Goal: Task Accomplishment & Management: Manage account settings

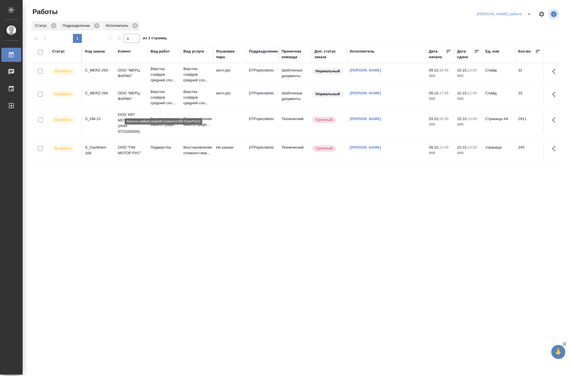
click at [157, 106] on p "Верстка слайдов средней сло..." at bounding box center [164, 97] width 27 height 17
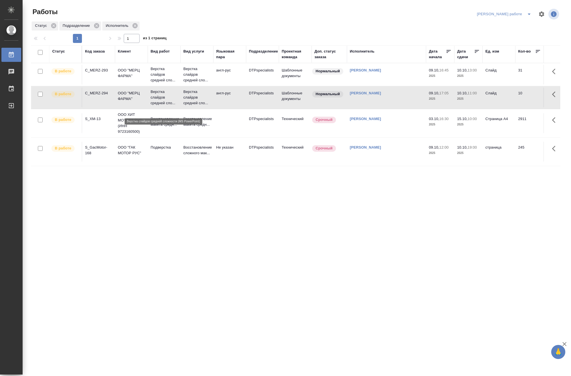
click at [157, 106] on p "Верстка слайдов средней сло..." at bounding box center [164, 97] width 27 height 17
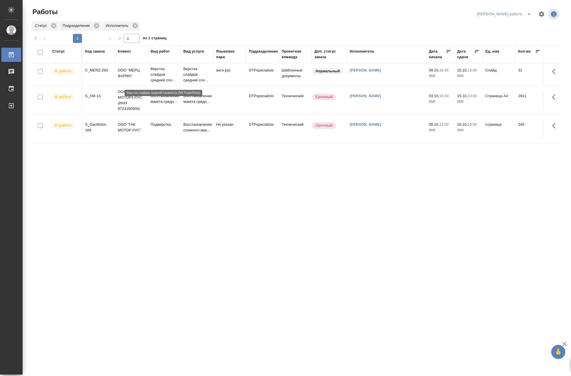
click at [154, 80] on p "Верстка слайдов средней сло..." at bounding box center [164, 74] width 27 height 17
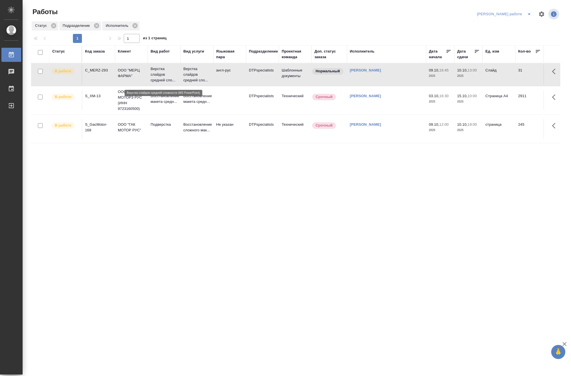
click at [154, 80] on p "Верстка слайдов средней сло..." at bounding box center [164, 74] width 27 height 17
click at [167, 69] on p "Верстка слайдов средней сло..." at bounding box center [164, 74] width 27 height 17
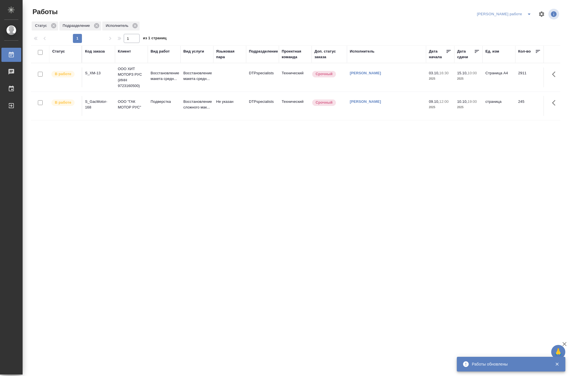
click at [526, 12] on icon "split button" at bounding box center [529, 14] width 7 height 7
click at [519, 33] on li "Матвеева_назначено" at bounding box center [508, 34] width 51 height 9
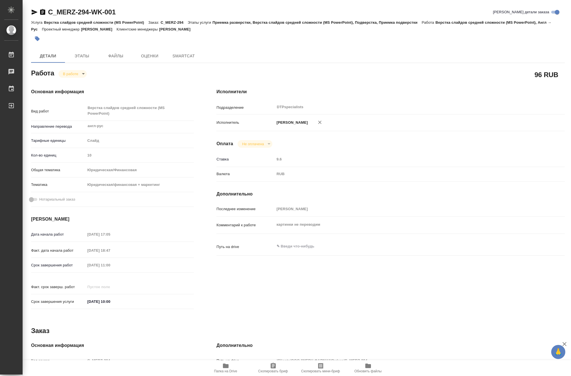
type textarea "x"
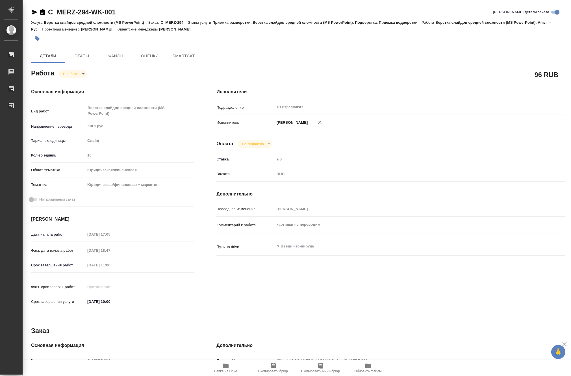
type textarea "x"
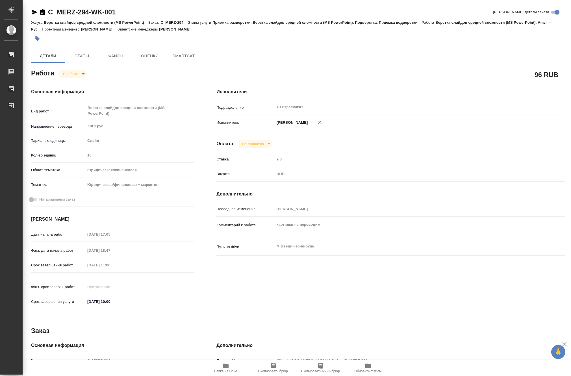
type textarea "x"
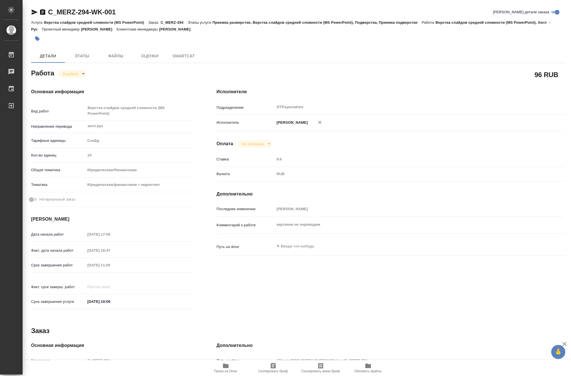
type textarea "x"
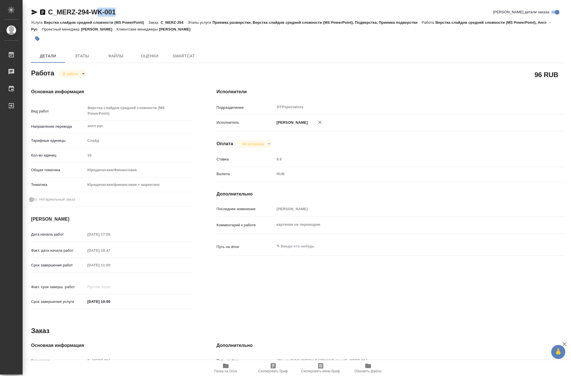
type textarea "x"
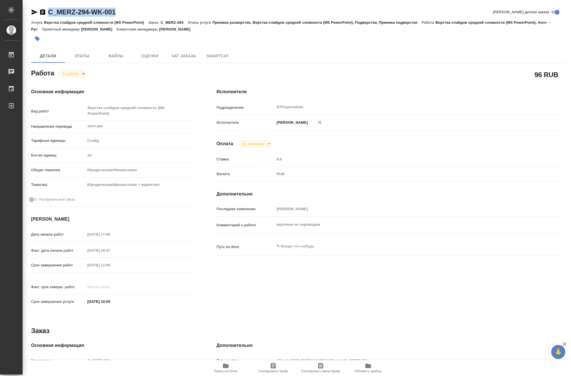
drag, startPoint x: 128, startPoint y: 14, endPoint x: 49, endPoint y: 8, distance: 79.3
click at [49, 8] on div "C_MERZ-294-WK-001 Кратко детали заказа" at bounding box center [298, 12] width 534 height 9
copy link "C_MERZ-294-WK-001"
type textarea "x"
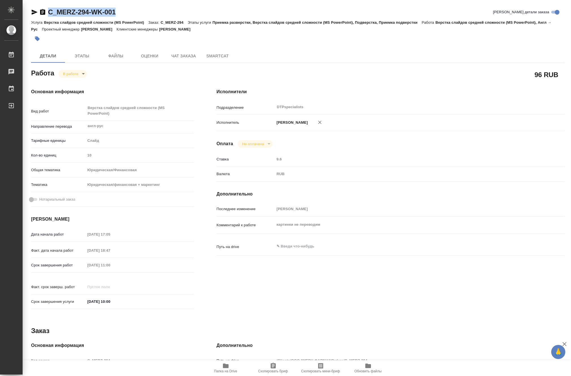
type textarea "x"
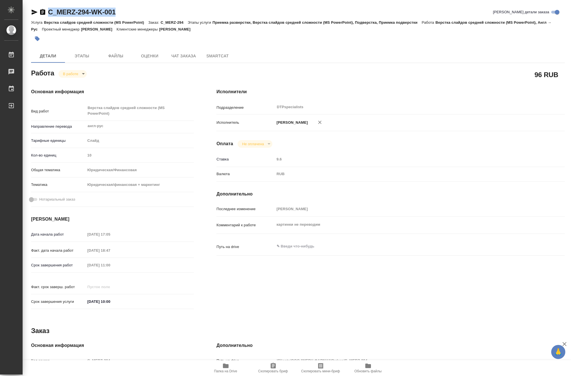
type textarea "x"
click at [228, 368] on icon "button" at bounding box center [225, 366] width 7 height 7
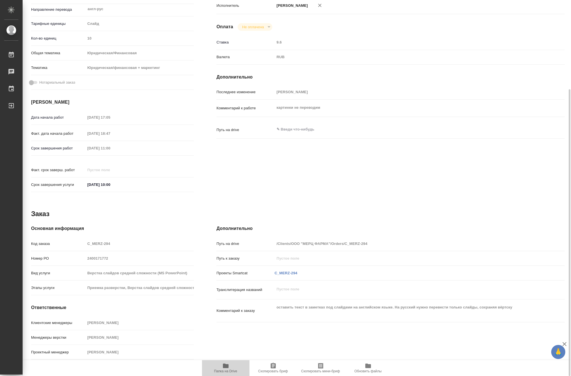
click at [225, 366] on icon "button" at bounding box center [226, 366] width 6 height 5
type textarea "x"
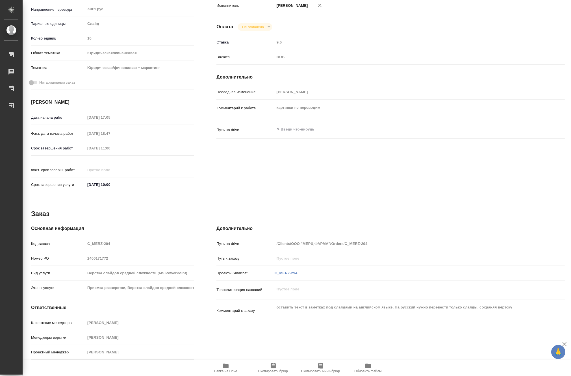
type textarea "x"
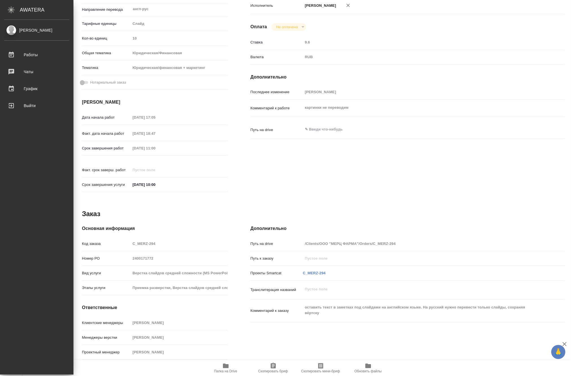
type textarea "x"
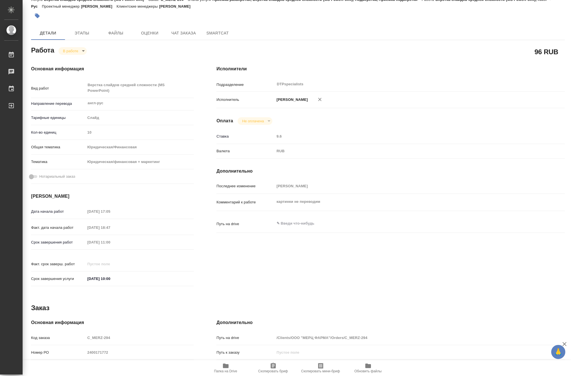
scroll to position [0, 0]
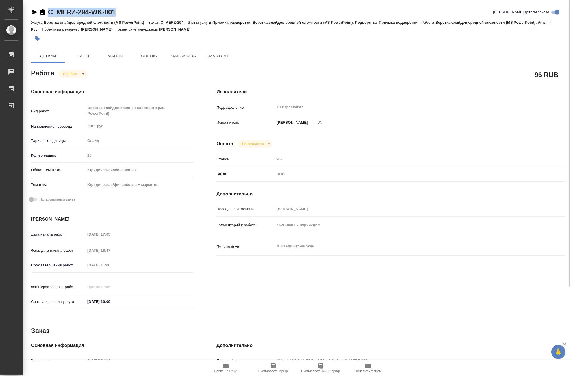
click at [63, 75] on body "🙏 .cls-1 fill:#fff; AWATERA Matveeva Maria Работы 0 Чаты График Выйти C_MERZ-29…" at bounding box center [285, 188] width 571 height 376
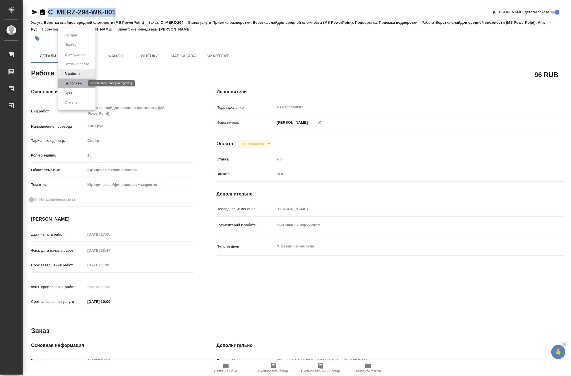
click at [64, 83] on button "Выполнен" at bounding box center [73, 83] width 21 height 6
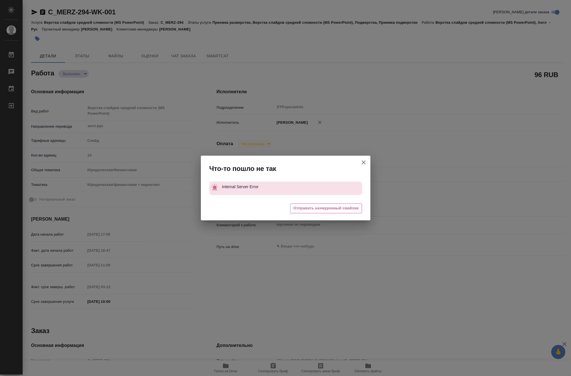
type textarea "x"
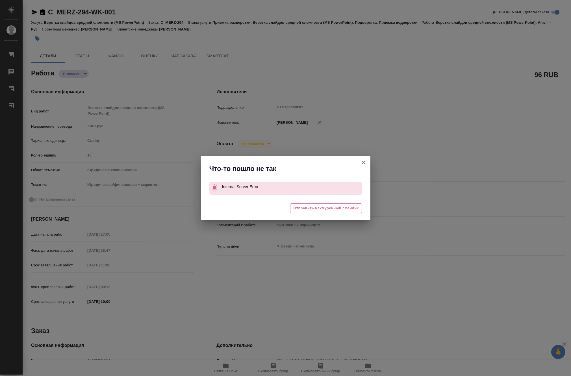
type textarea "x"
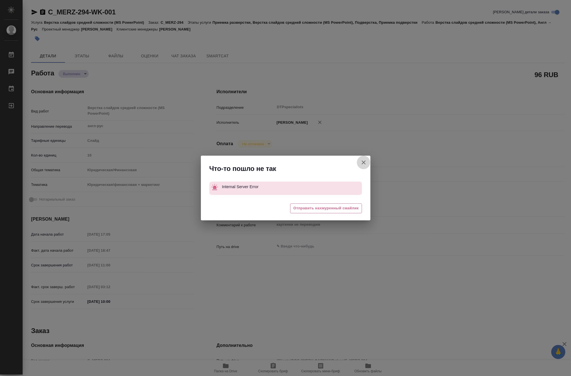
click at [364, 162] on icon "button" at bounding box center [364, 162] width 4 height 4
type textarea "x"
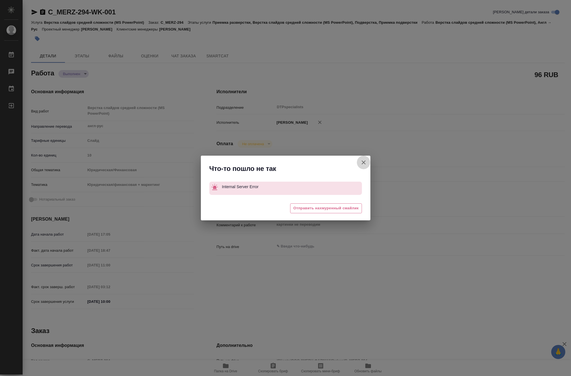
type textarea "x"
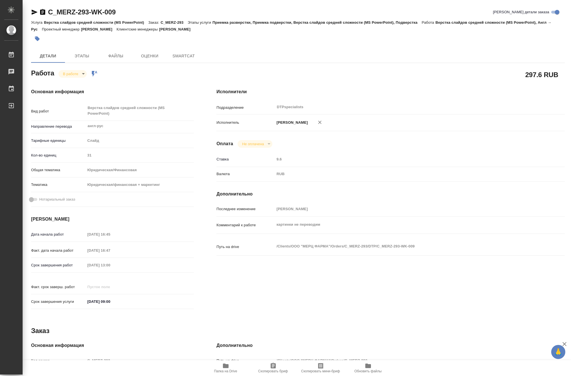
type textarea "x"
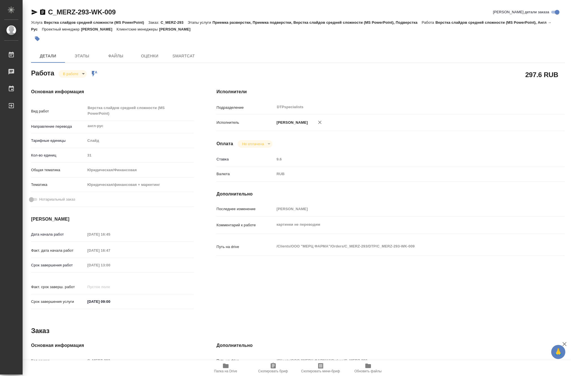
type textarea "x"
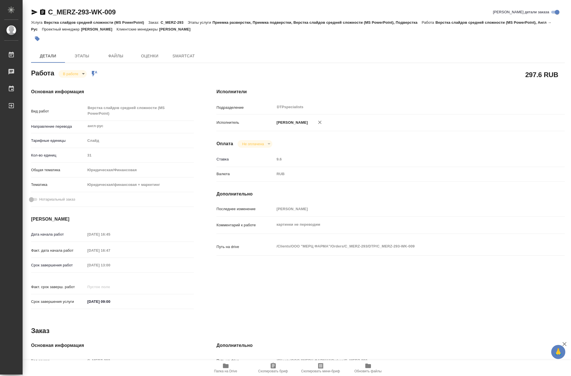
type textarea "x"
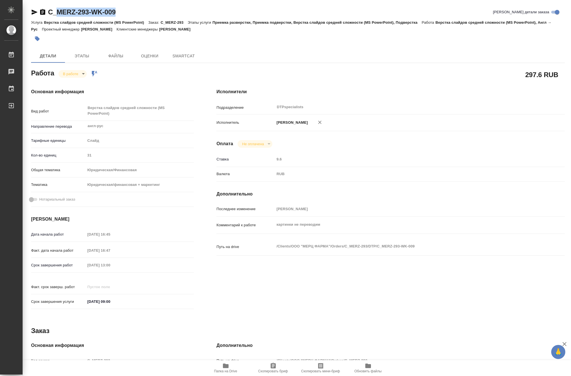
type textarea "x"
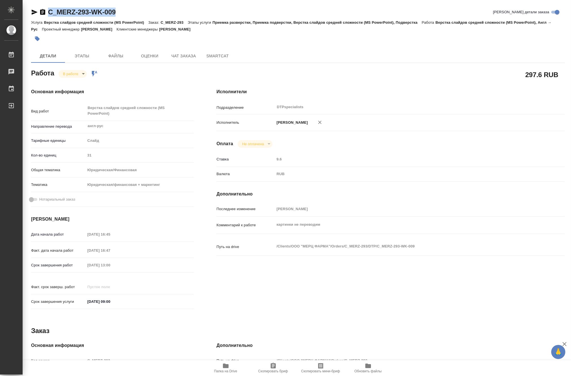
drag, startPoint x: 127, startPoint y: 12, endPoint x: 49, endPoint y: 10, distance: 77.5
click at [49, 10] on div "C_MERZ-293-WK-009 Кратко детали заказа" at bounding box center [298, 12] width 534 height 9
copy link "C_MERZ-293-WK-009"
type textarea "x"
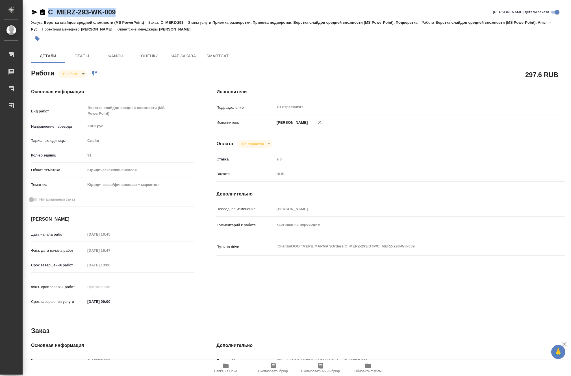
type textarea "x"
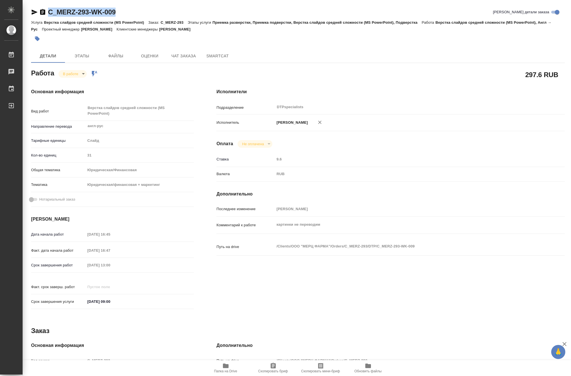
type textarea "x"
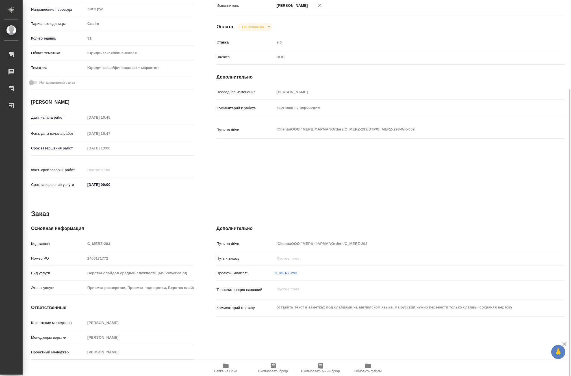
click at [224, 369] on span "Папка на Drive" at bounding box center [225, 371] width 23 height 4
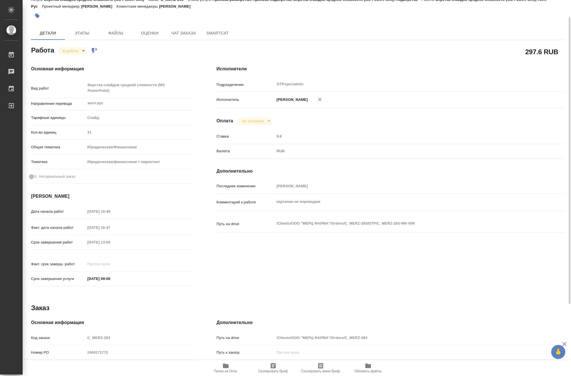
scroll to position [0, 0]
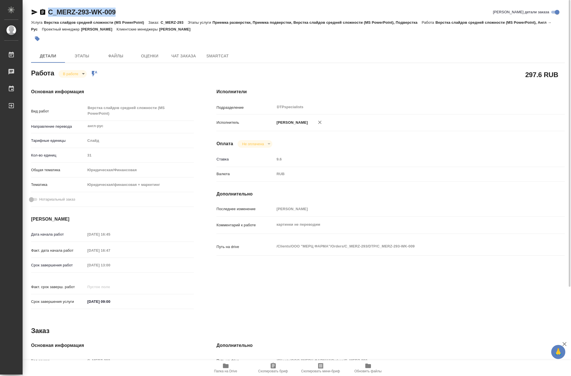
click at [229, 367] on span "Папка на Drive" at bounding box center [225, 368] width 41 height 11
type textarea "x"
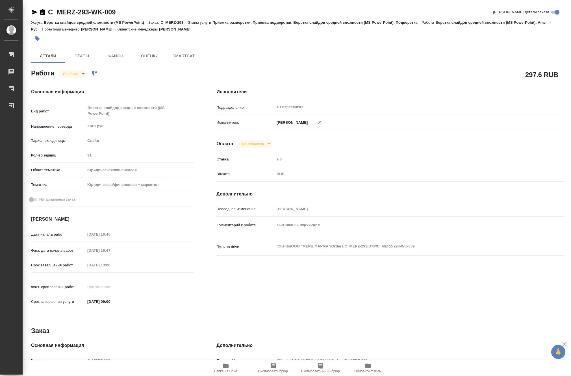
type textarea "x"
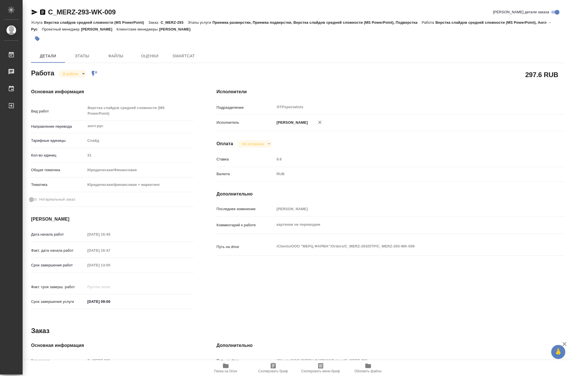
type textarea "x"
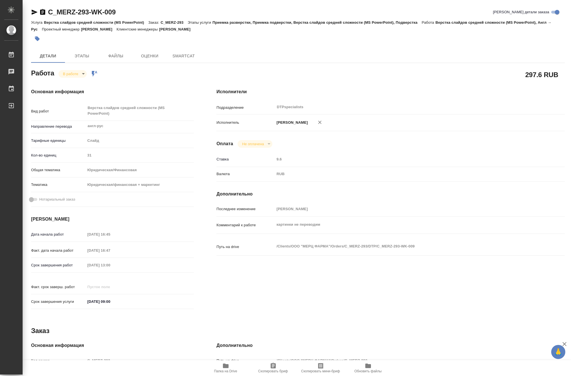
type textarea "x"
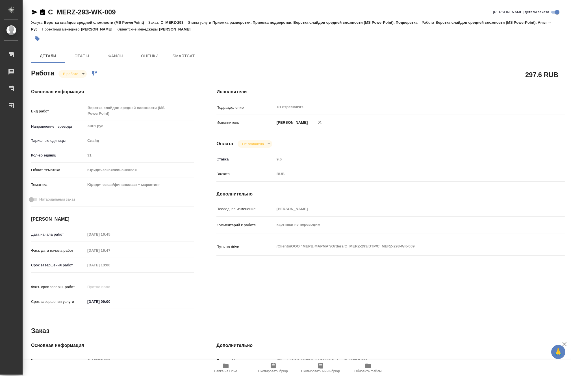
type textarea "x"
click at [234, 367] on span "Папка на Drive" at bounding box center [225, 368] width 41 height 11
type textarea "x"
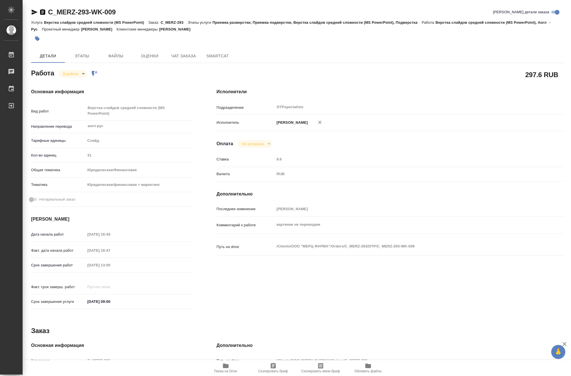
type textarea "x"
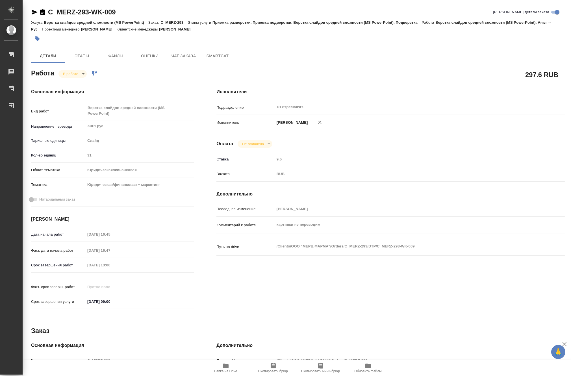
type textarea "x"
click at [70, 72] on body "🙏 .cls-1 fill:#fff; AWATERA Matveeva Maria Работы 0 Чаты График Выйти C_MERZ-29…" at bounding box center [285, 188] width 571 height 376
click at [68, 81] on button "Выполнен" at bounding box center [73, 83] width 21 height 6
type textarea "x"
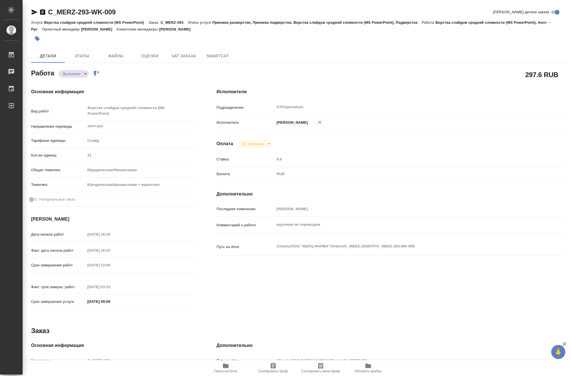
type textarea "x"
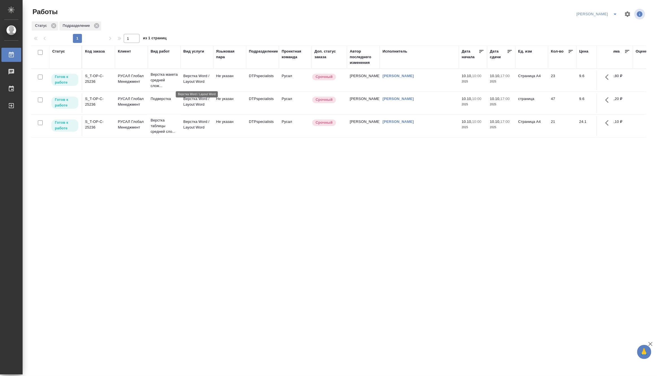
click at [196, 80] on p "Верстка Word / Layout Word" at bounding box center [196, 78] width 27 height 11
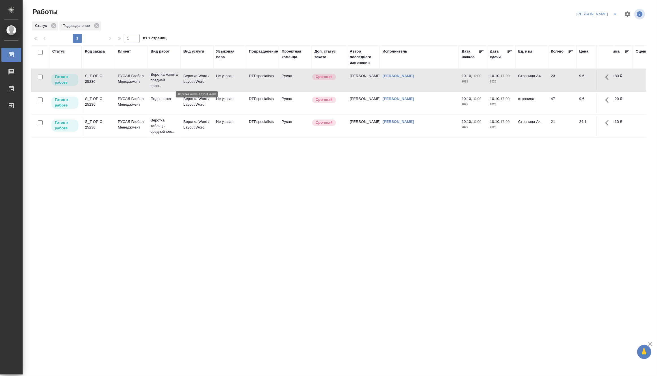
click at [196, 80] on p "Верстка Word / Layout Word" at bounding box center [196, 78] width 27 height 11
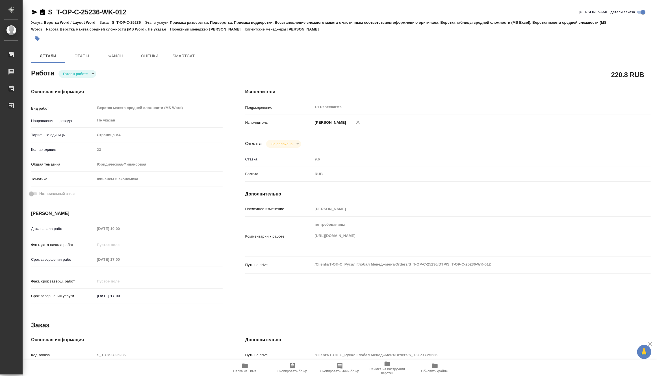
type textarea "x"
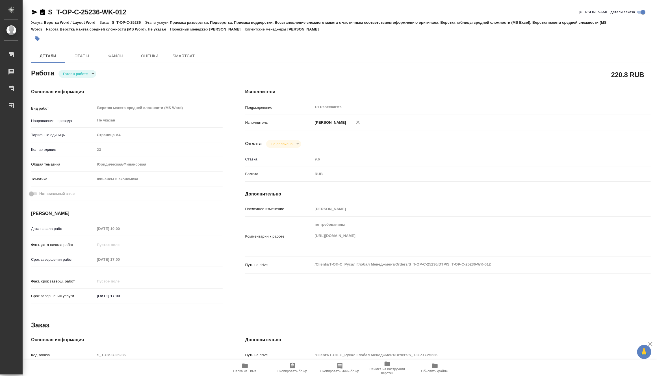
type textarea "x"
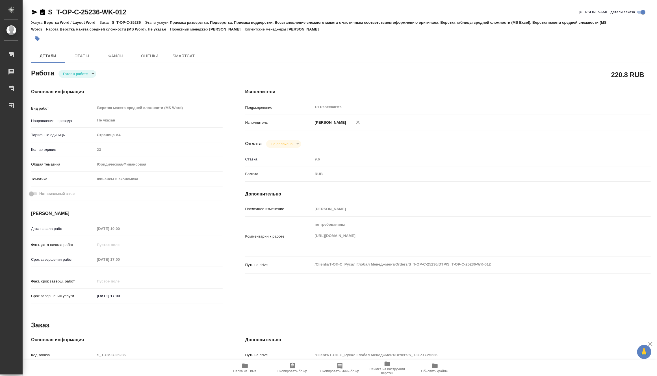
type textarea "x"
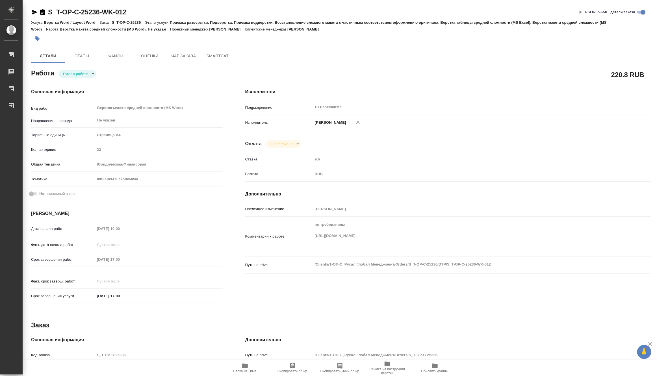
type textarea "x"
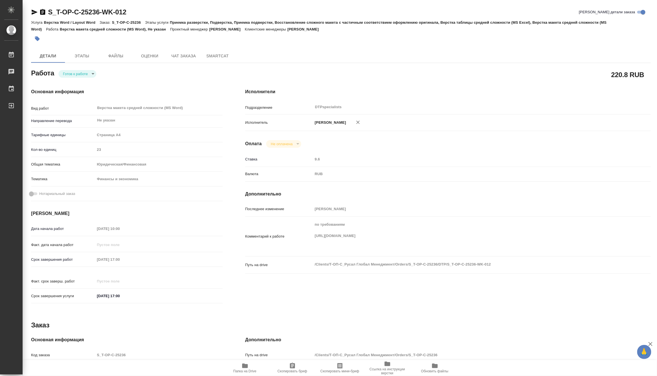
type textarea "x"
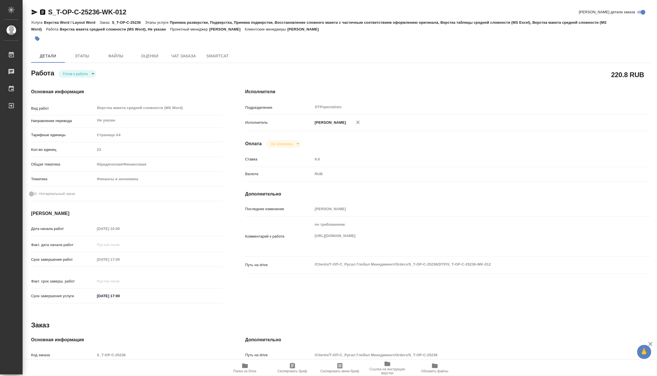
click at [311, 242] on div "Комментарий к работе по требованиям [URL][DOMAIN_NAME] x" at bounding box center [447, 236] width 405 height 35
click at [241, 370] on span "Папка на Drive" at bounding box center [244, 371] width 23 height 4
